Goal: Task Accomplishment & Management: Manage account settings

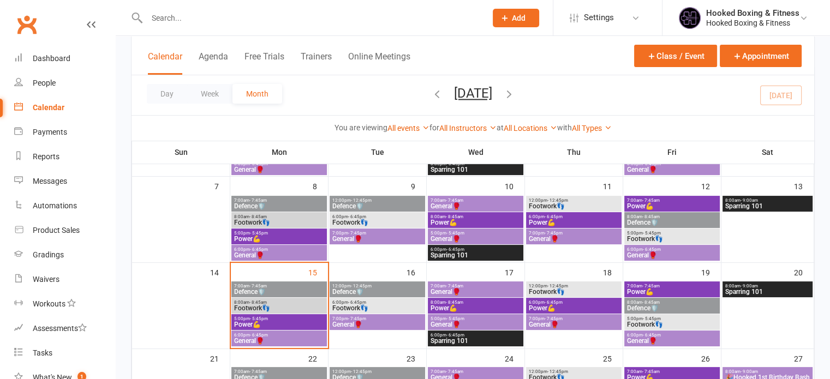
scroll to position [140, 0]
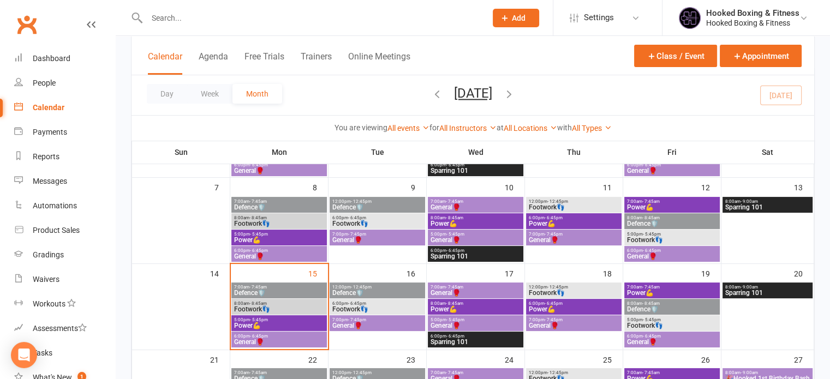
click at [359, 220] on span "Footwork👣" at bounding box center [377, 223] width 91 height 7
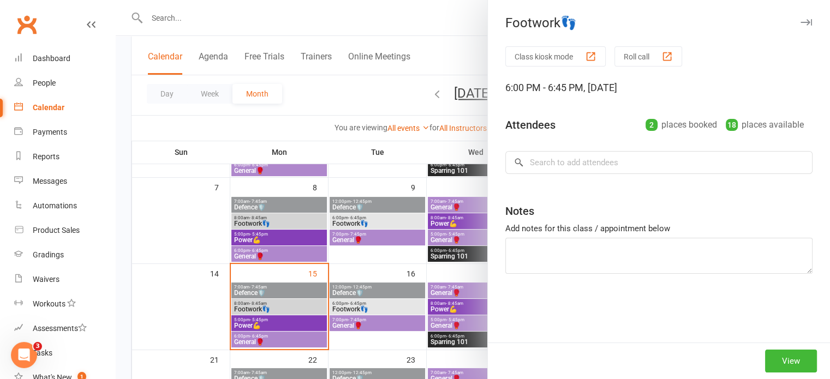
scroll to position [0, 0]
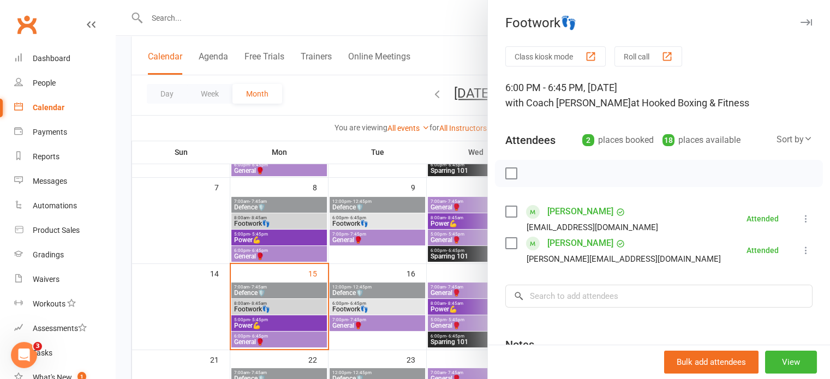
click at [330, 237] on div at bounding box center [473, 189] width 714 height 379
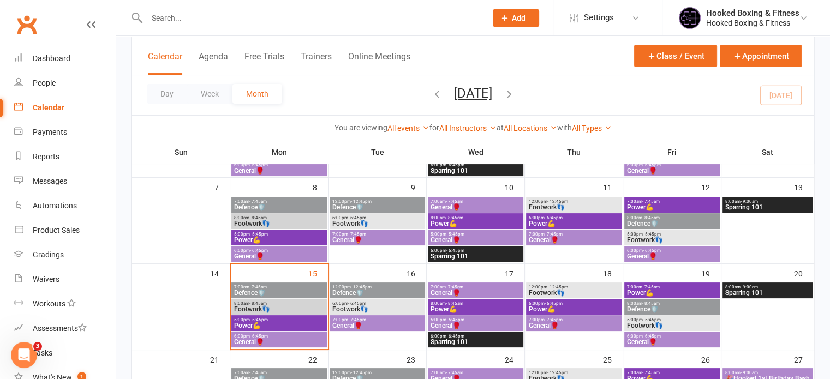
click at [362, 238] on span "General🥊" at bounding box center [377, 240] width 91 height 7
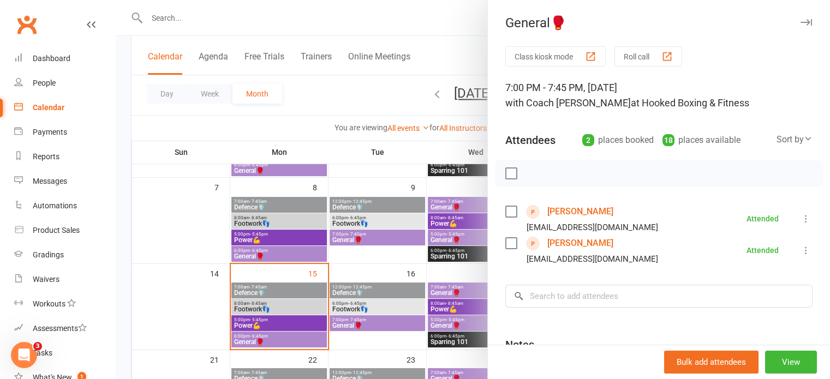
click at [340, 248] on div at bounding box center [473, 189] width 714 height 379
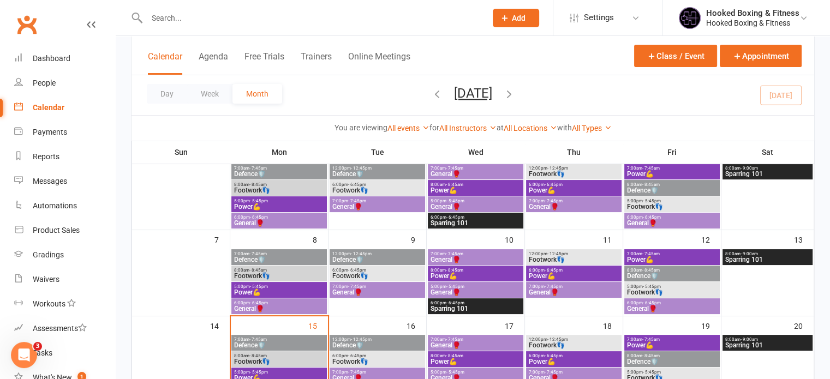
scroll to position [61, 0]
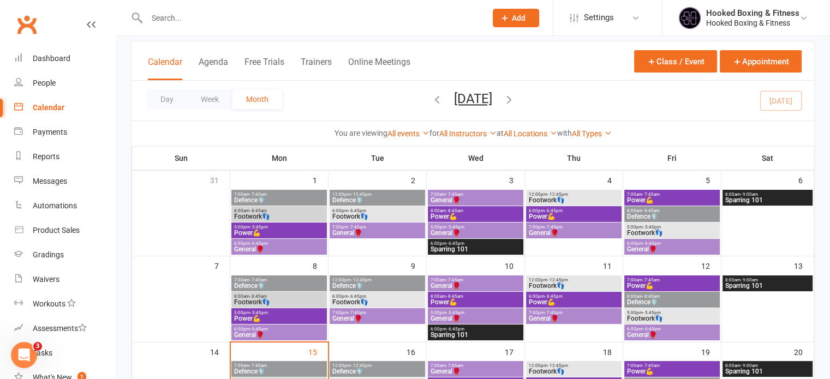
click at [364, 225] on span "- 7:45pm" at bounding box center [357, 227] width 18 height 5
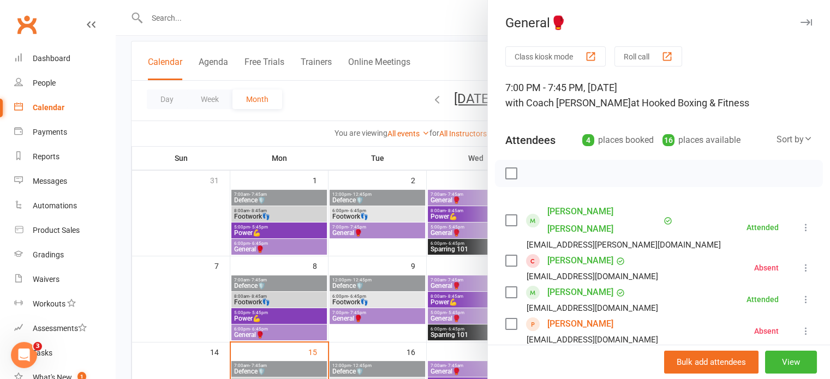
click at [364, 225] on div at bounding box center [473, 189] width 714 height 379
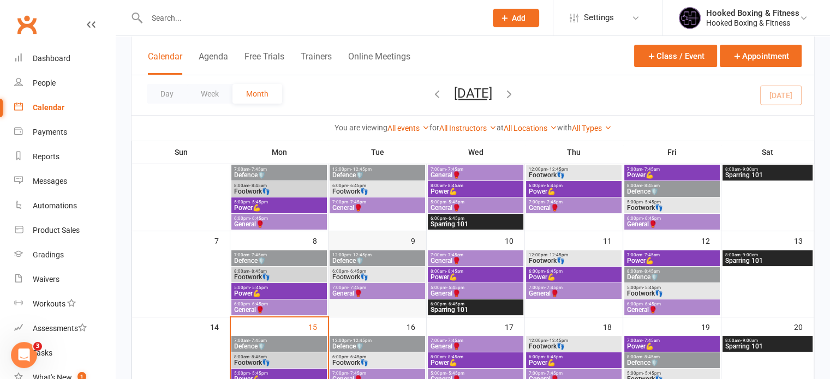
scroll to position [84, 0]
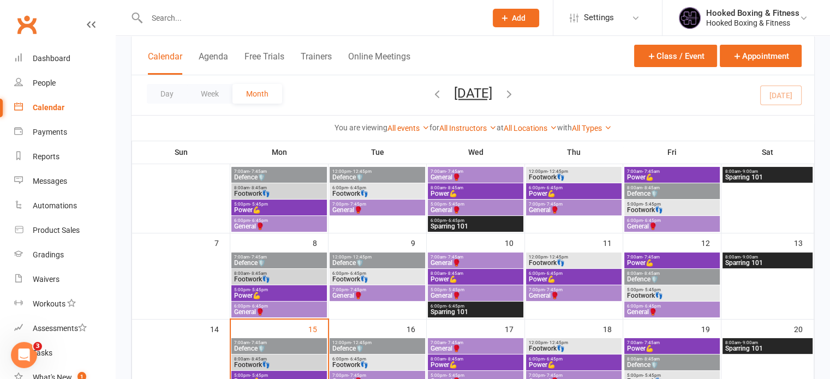
click at [363, 342] on span "- 12:45pm" at bounding box center [361, 342] width 21 height 5
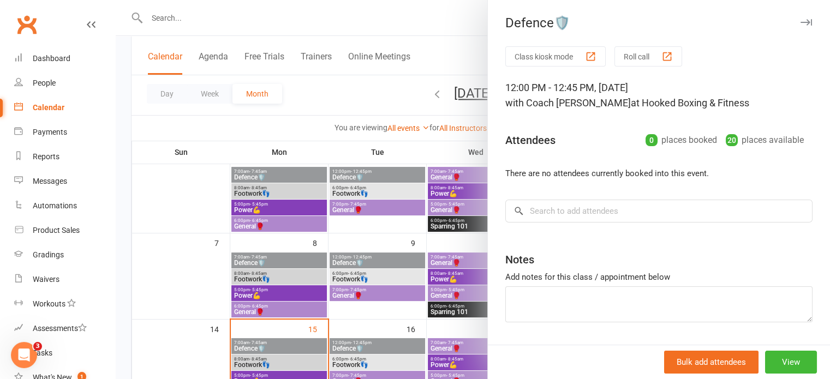
click at [357, 256] on div at bounding box center [473, 189] width 714 height 379
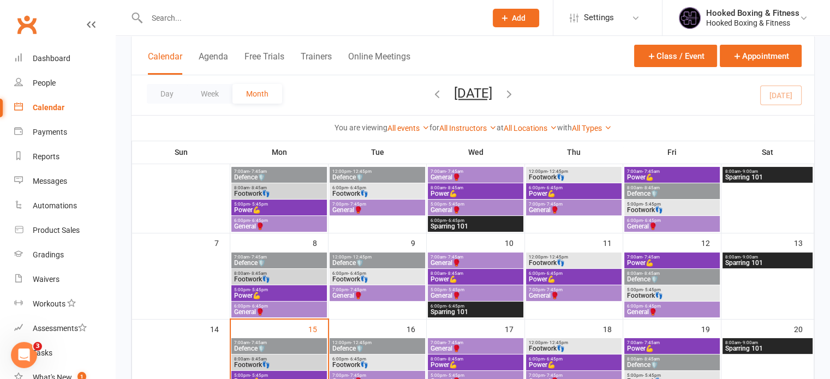
click at [374, 257] on span "12:00pm - 12:45pm" at bounding box center [377, 257] width 91 height 5
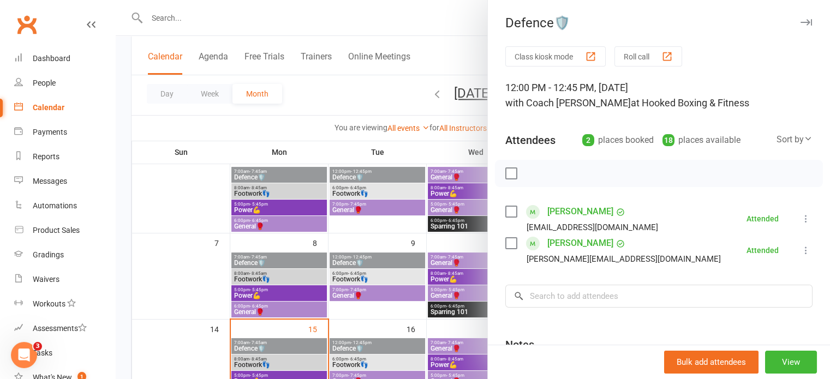
drag, startPoint x: 427, startPoint y: 286, endPoint x: 410, endPoint y: 283, distance: 17.2
click at [410, 283] on div at bounding box center [473, 189] width 714 height 379
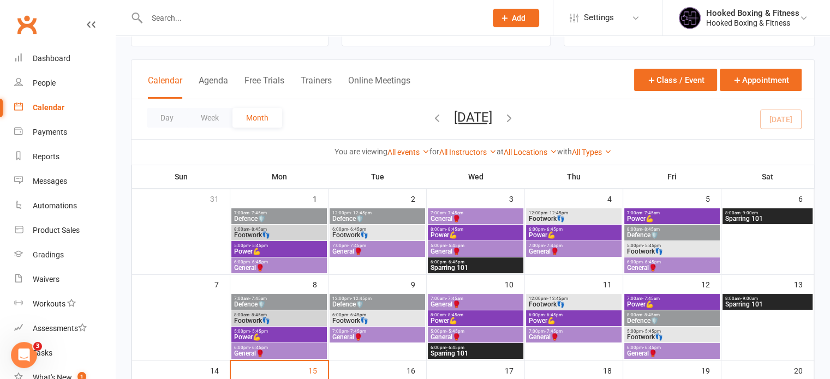
scroll to position [37, 0]
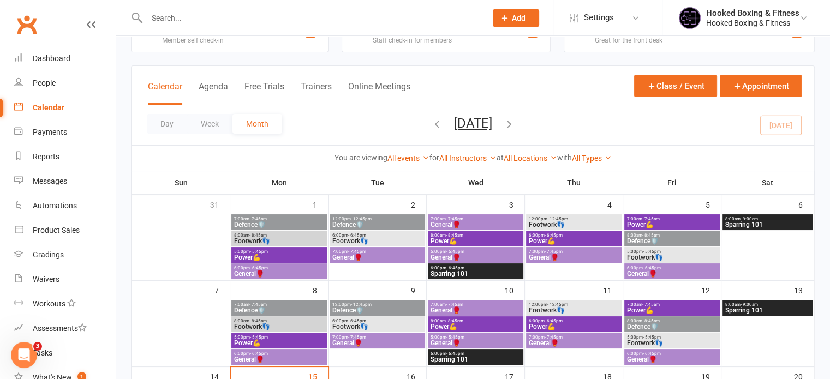
click at [384, 227] on span "Defence🛡️" at bounding box center [377, 225] width 91 height 7
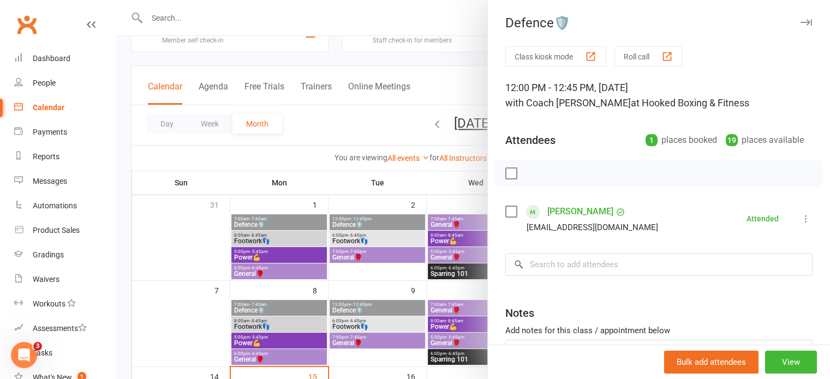
click at [379, 282] on div at bounding box center [473, 189] width 714 height 379
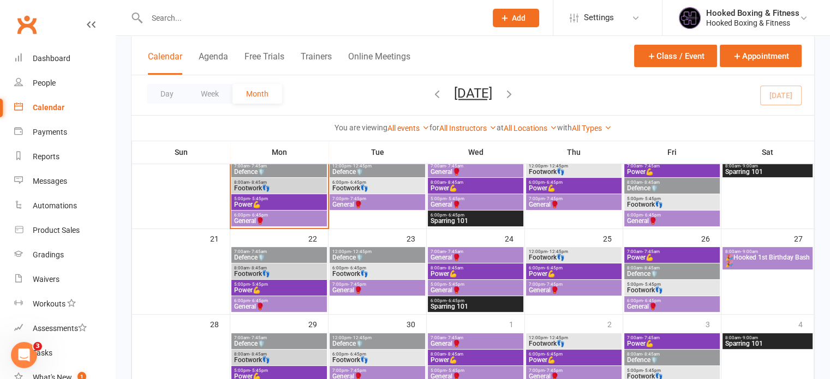
scroll to position [284, 0]
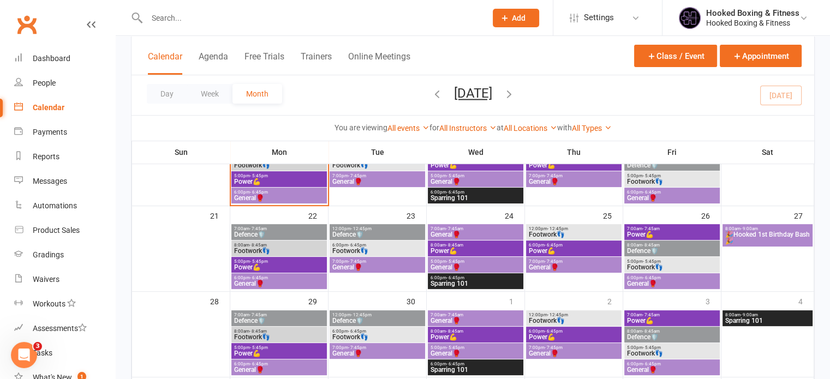
click at [304, 262] on span "5:00pm - 5:45pm" at bounding box center [279, 261] width 91 height 5
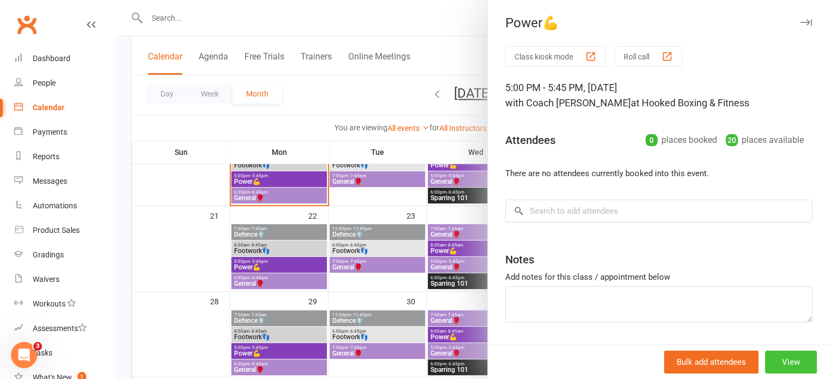
click at [766, 364] on button "View" at bounding box center [791, 362] width 52 height 23
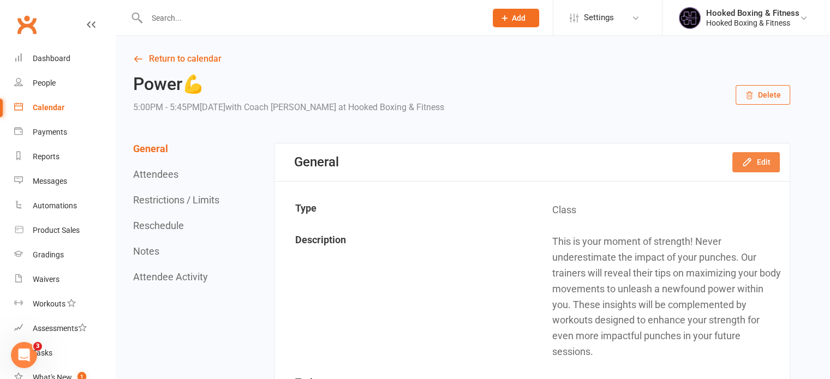
click at [761, 165] on button "Edit" at bounding box center [755, 162] width 47 height 20
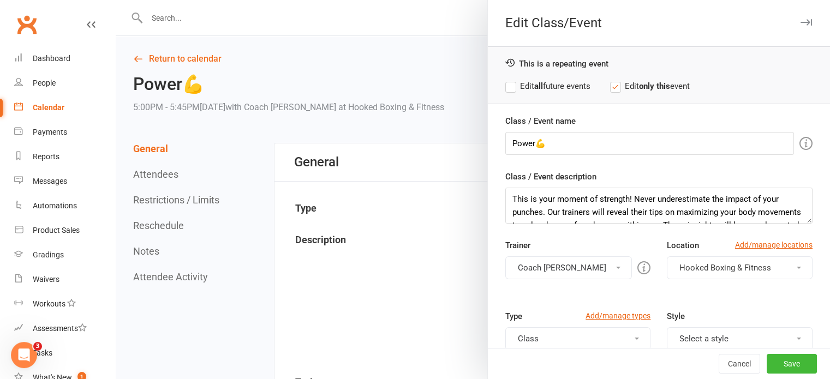
click at [566, 263] on button "Coach [PERSON_NAME]" at bounding box center [568, 267] width 127 height 23
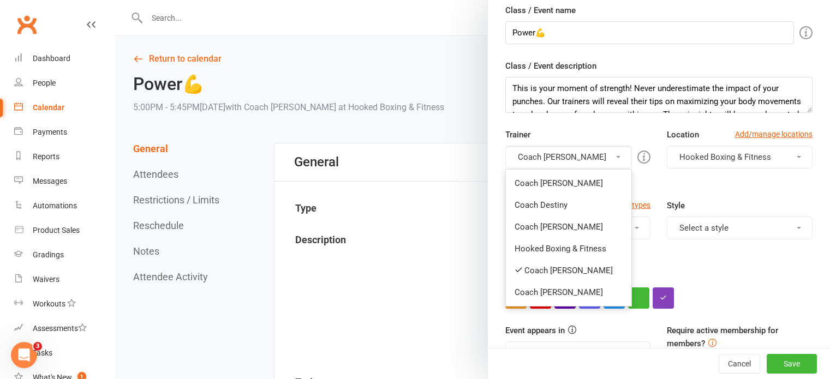
scroll to position [111, 0]
click at [557, 229] on link "Coach [PERSON_NAME]" at bounding box center [569, 227] width 126 height 22
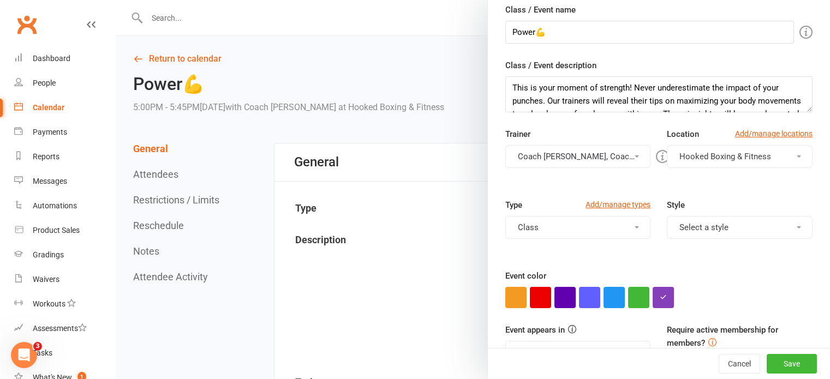
click at [559, 157] on button "Coach [PERSON_NAME], Coach [PERSON_NAME]" at bounding box center [578, 156] width 146 height 23
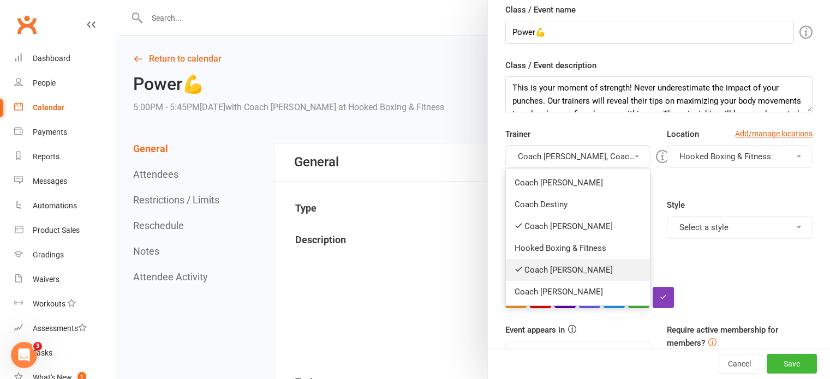
click at [561, 276] on link "Coach [PERSON_NAME]" at bounding box center [578, 270] width 145 height 22
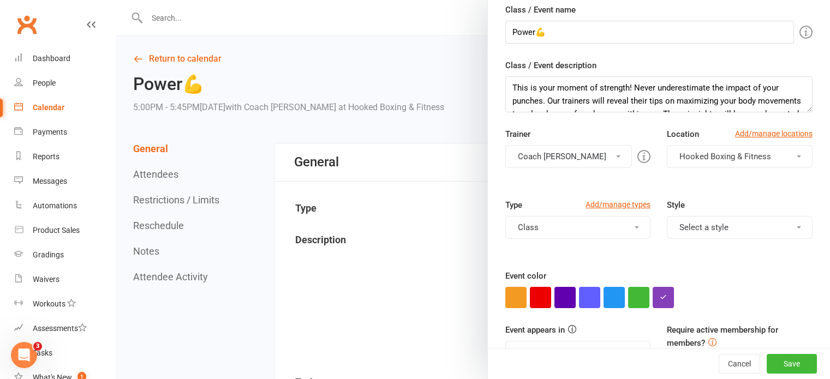
scroll to position [0, 0]
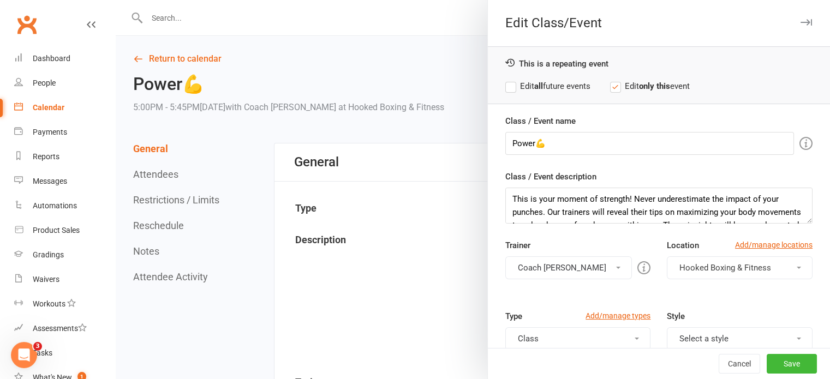
click at [575, 261] on button "Coach [PERSON_NAME]" at bounding box center [568, 267] width 127 height 23
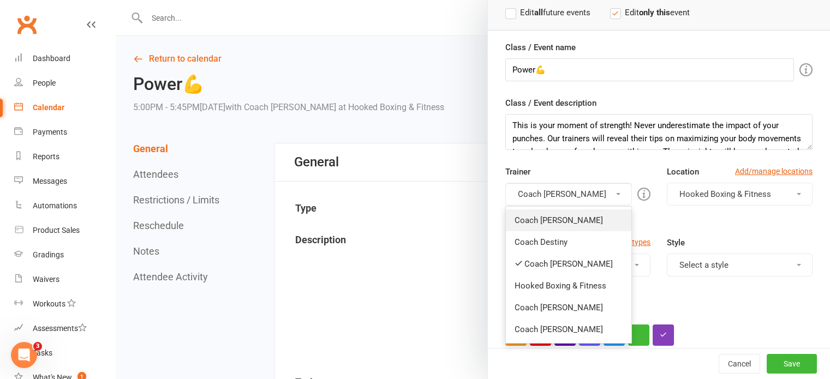
scroll to position [74, 0]
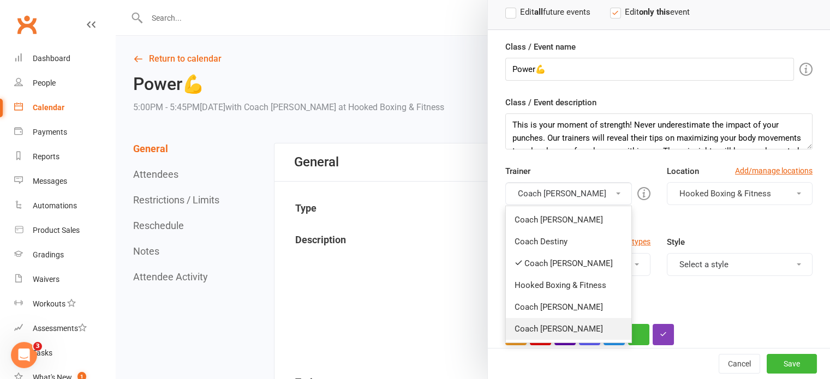
click at [554, 327] on link "Coach [PERSON_NAME]" at bounding box center [569, 329] width 126 height 22
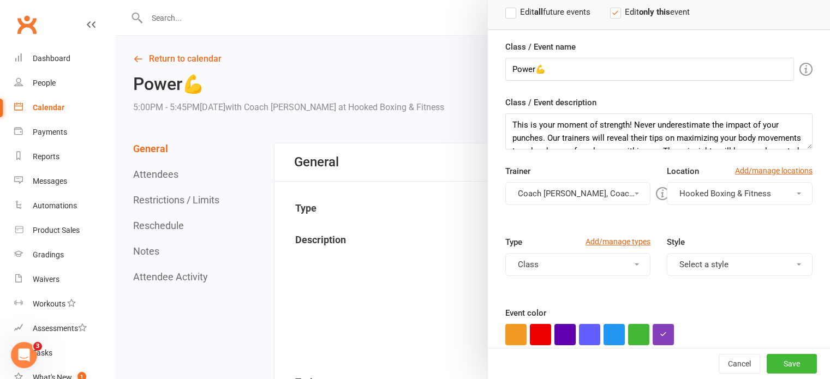
click at [563, 193] on button "Coach [PERSON_NAME], Coach [PERSON_NAME]" at bounding box center [578, 193] width 146 height 23
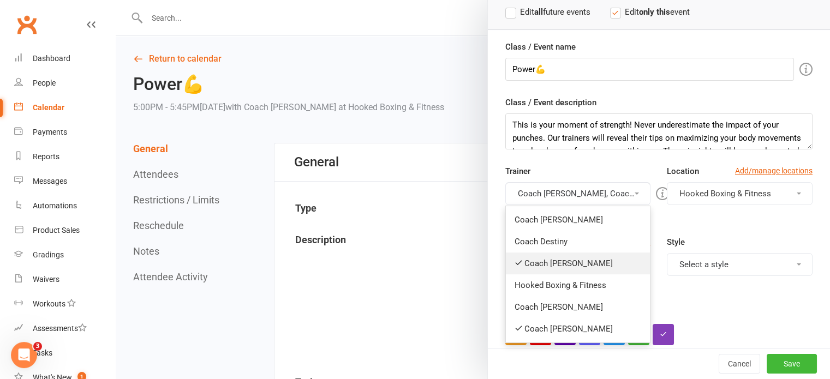
click at [571, 272] on link "Coach [PERSON_NAME]" at bounding box center [578, 264] width 145 height 22
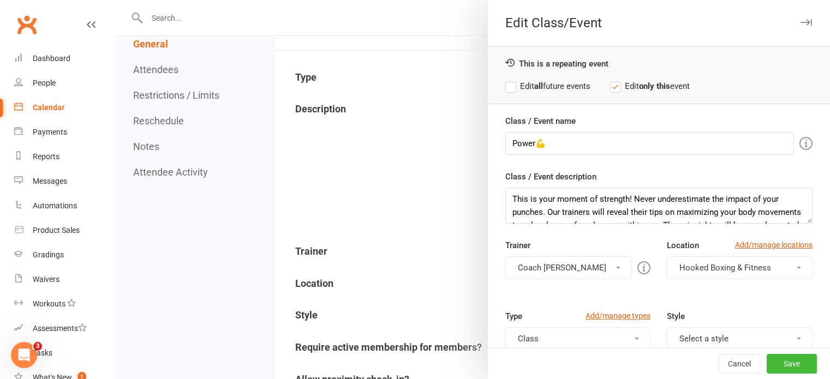
scroll to position [0, 0]
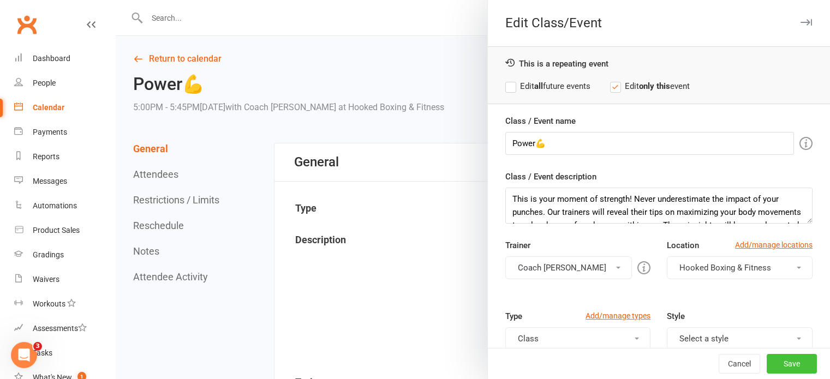
click at [775, 360] on button "Save" at bounding box center [792, 364] width 50 height 20
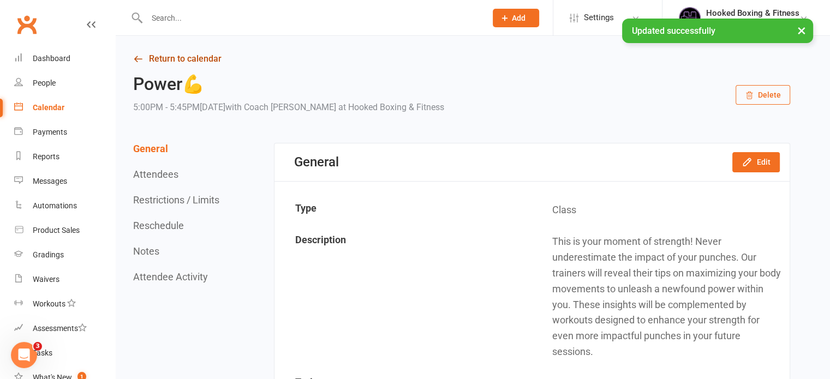
click at [212, 58] on link "Return to calendar" at bounding box center [461, 58] width 657 height 15
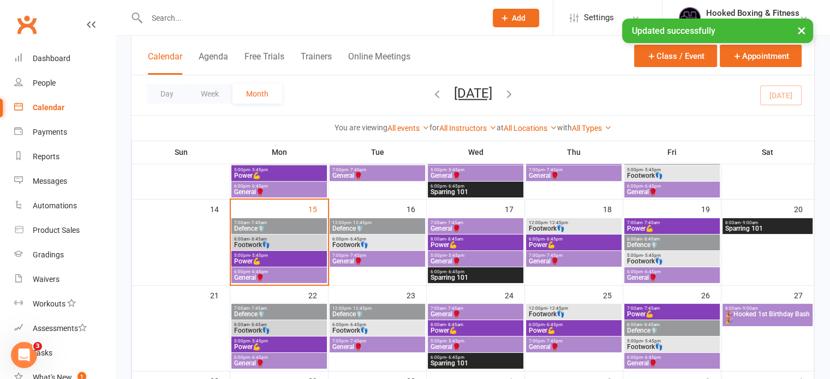
scroll to position [232, 0]
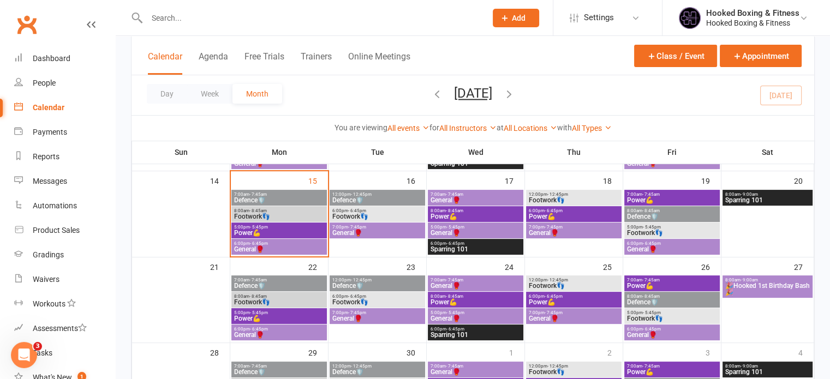
click at [278, 334] on span "General🥊" at bounding box center [279, 335] width 91 height 7
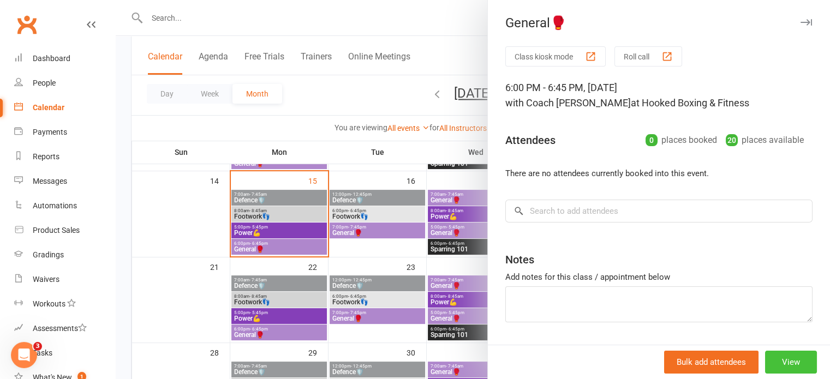
click at [768, 357] on button "View" at bounding box center [791, 362] width 52 height 23
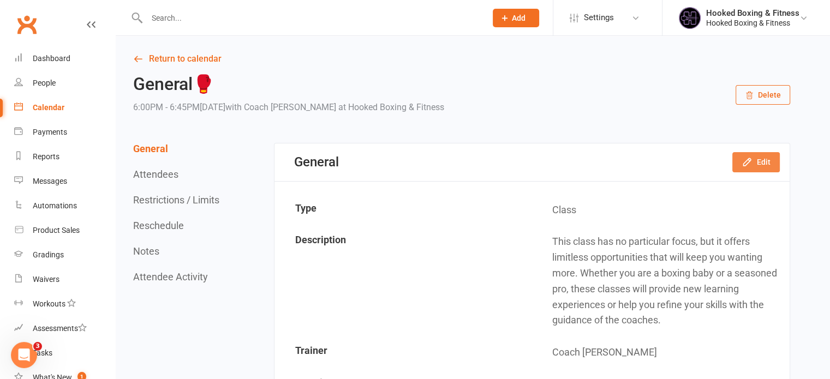
click at [746, 164] on icon "button" at bounding box center [747, 162] width 11 height 11
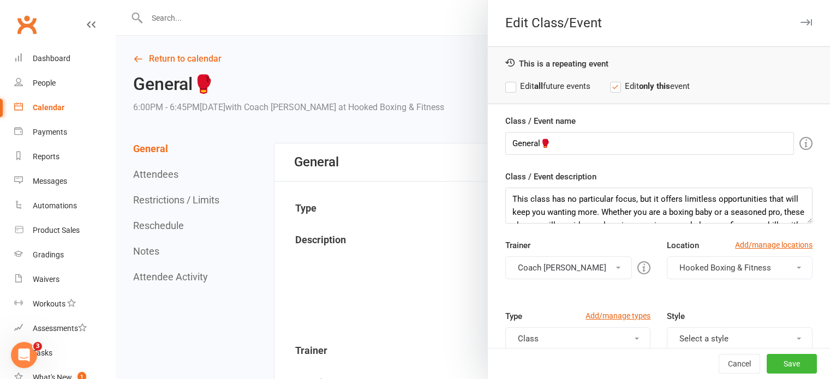
click at [571, 261] on button "Coach [PERSON_NAME]" at bounding box center [568, 267] width 127 height 23
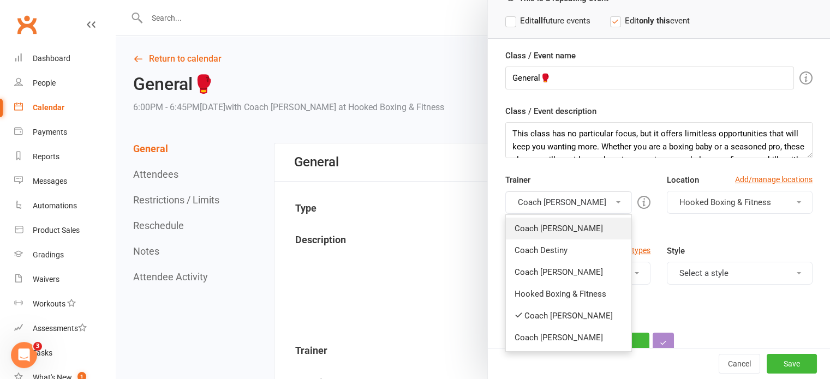
scroll to position [93, 0]
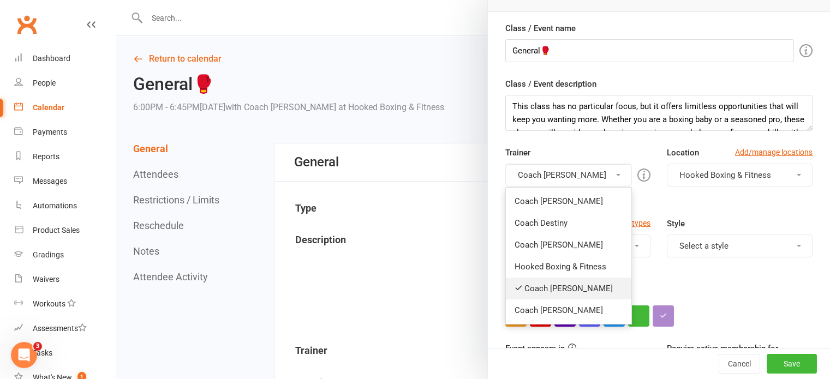
click at [563, 288] on link "Coach [PERSON_NAME]" at bounding box center [569, 289] width 126 height 22
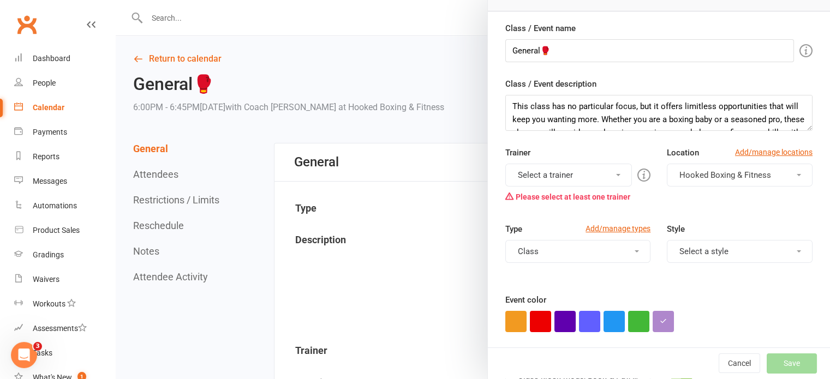
click at [559, 174] on button "Select a trainer" at bounding box center [568, 175] width 127 height 23
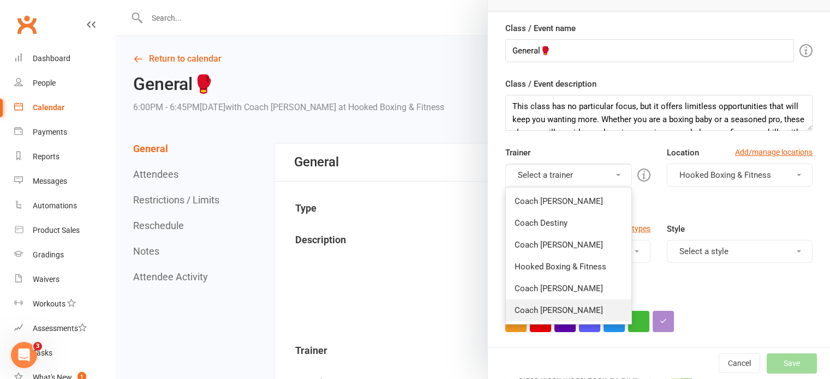
click at [565, 309] on link "Coach [PERSON_NAME]" at bounding box center [569, 311] width 126 height 22
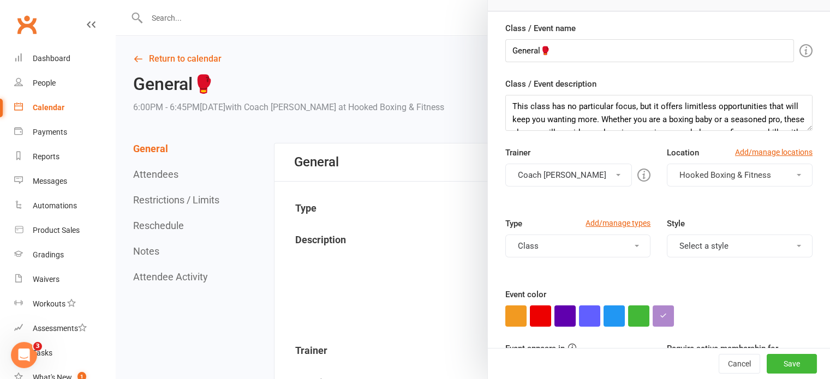
scroll to position [0, 0]
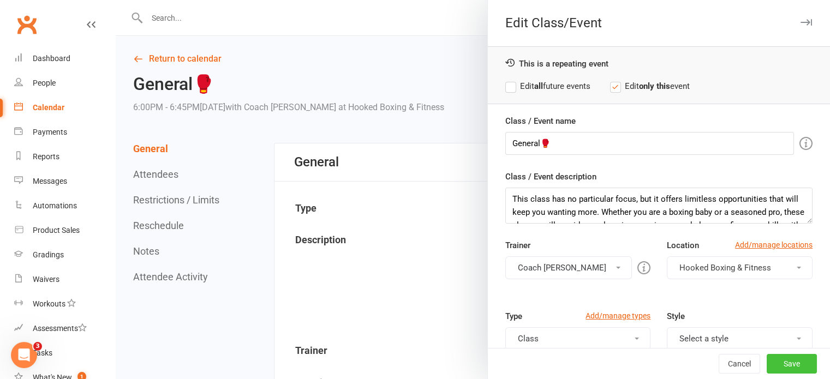
click at [774, 362] on button "Save" at bounding box center [792, 364] width 50 height 20
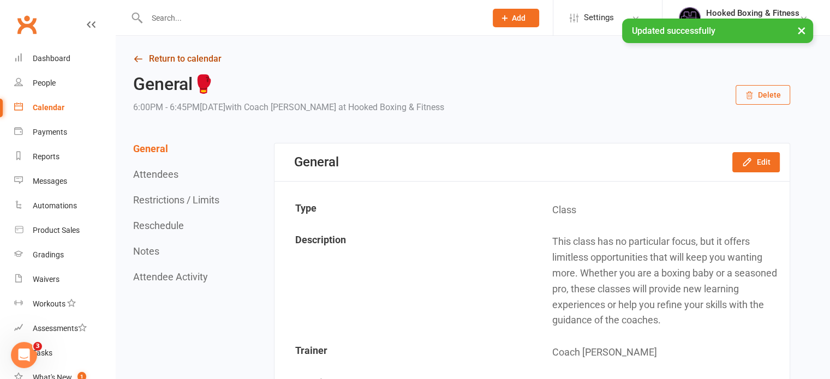
click at [219, 61] on link "Return to calendar" at bounding box center [461, 58] width 657 height 15
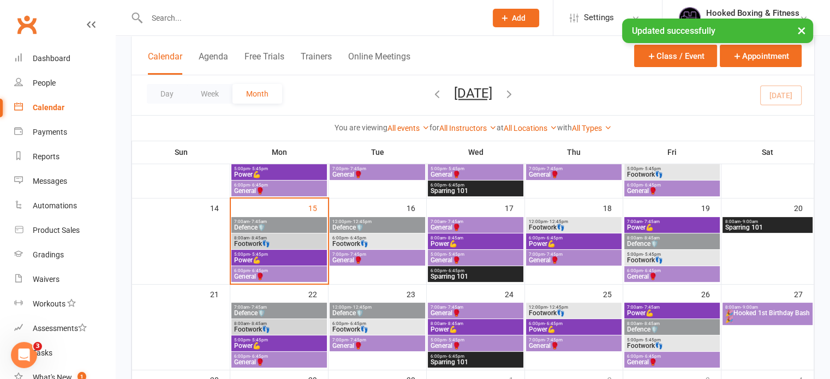
scroll to position [194, 0]
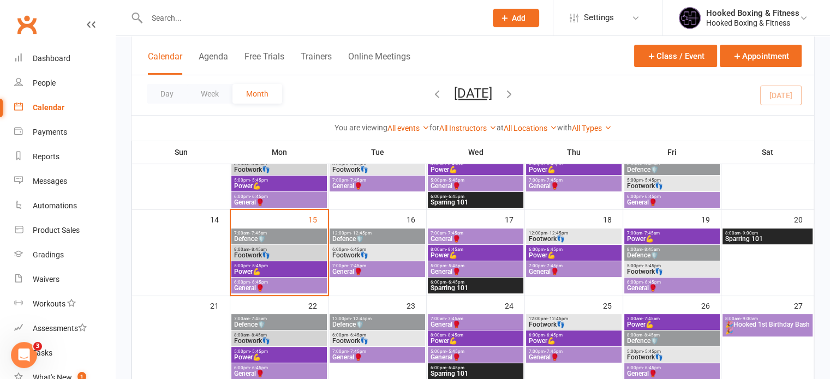
click at [303, 252] on span "Footwork👣" at bounding box center [279, 255] width 91 height 7
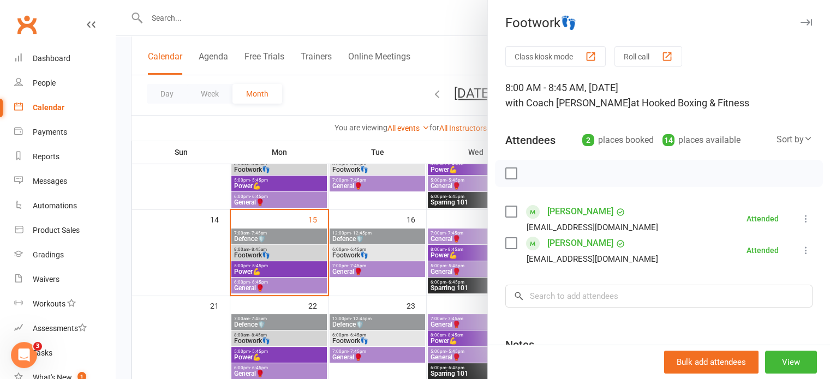
click at [285, 239] on div at bounding box center [473, 189] width 714 height 379
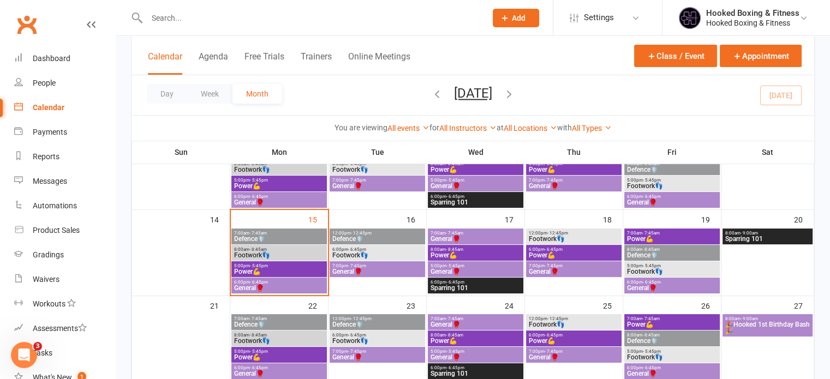
click at [292, 238] on span "Defence🛡️" at bounding box center [279, 239] width 91 height 7
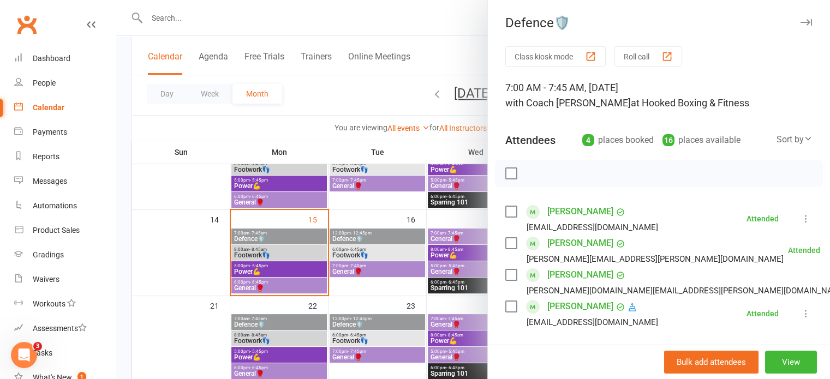
click at [315, 255] on div at bounding box center [473, 189] width 714 height 379
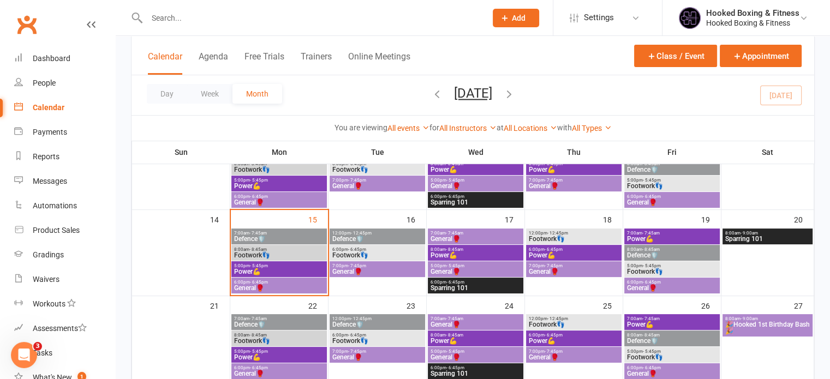
click at [369, 249] on span "6:00pm - 6:45pm" at bounding box center [377, 249] width 91 height 5
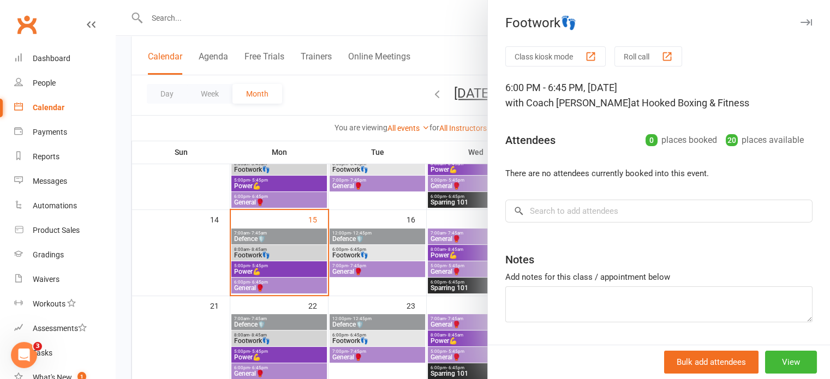
click at [371, 275] on div at bounding box center [473, 189] width 714 height 379
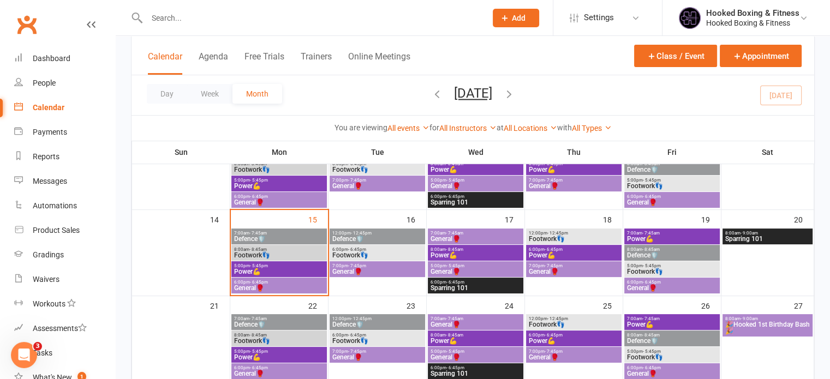
click at [390, 270] on span "General🥊" at bounding box center [377, 271] width 91 height 7
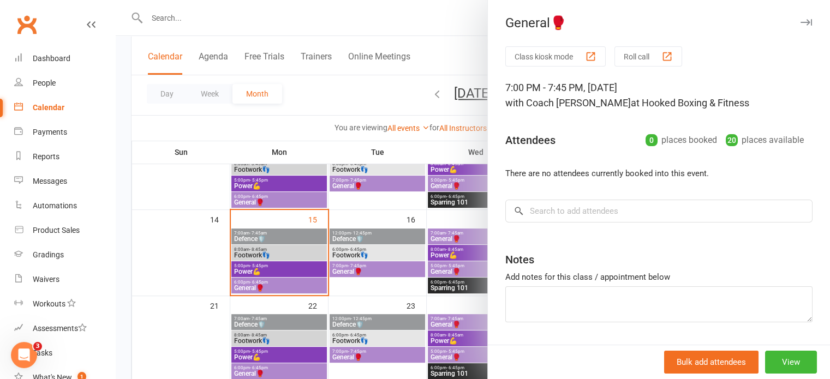
click at [349, 276] on div at bounding box center [473, 189] width 714 height 379
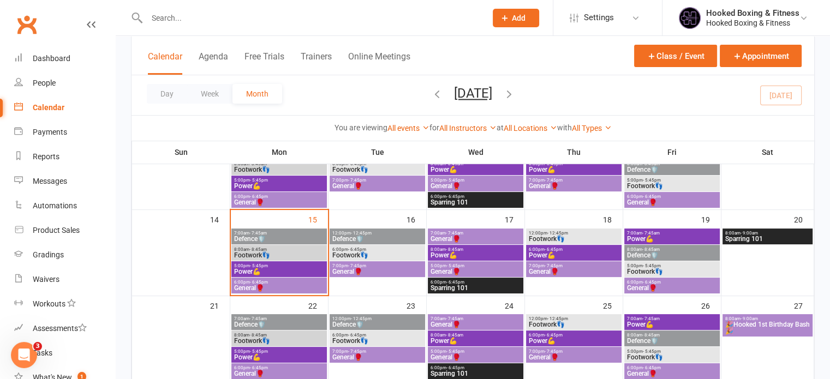
click at [364, 239] on span "Defence🛡️" at bounding box center [377, 239] width 91 height 7
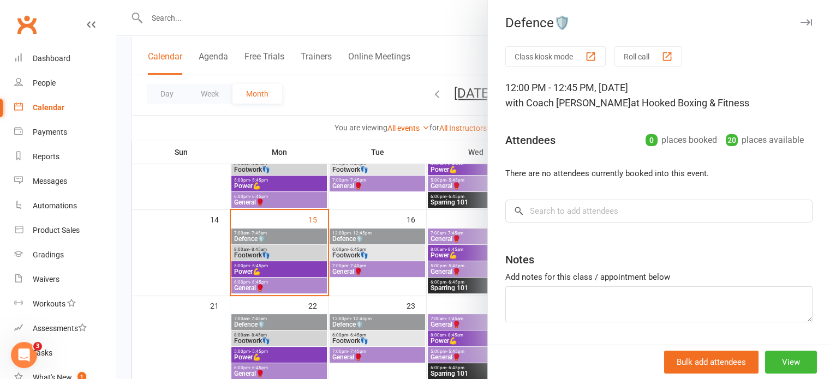
click at [348, 249] on div at bounding box center [473, 189] width 714 height 379
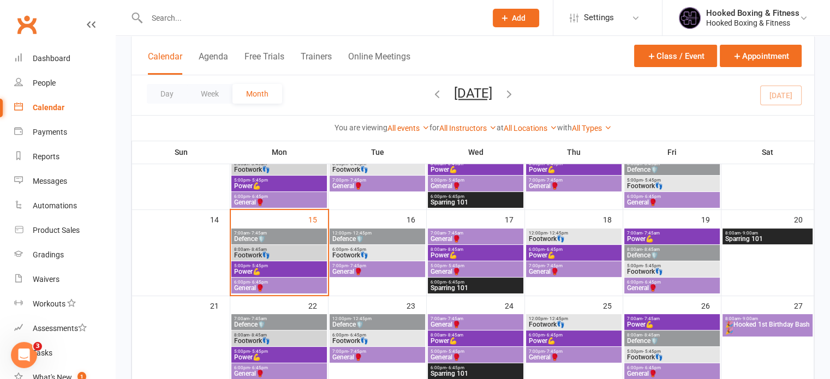
click at [371, 234] on span "12:00pm - 12:45pm" at bounding box center [377, 233] width 91 height 5
